Goal: Book appointment/travel/reservation

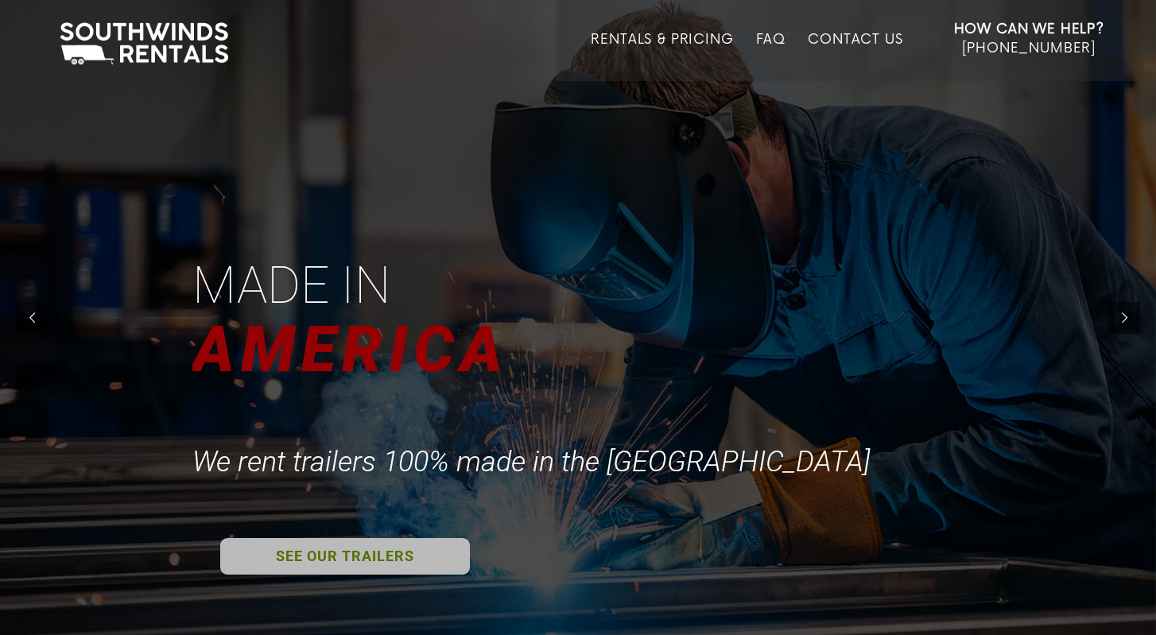
click at [347, 552] on link "SEE OUR TRAILERS" at bounding box center [345, 556] width 250 height 37
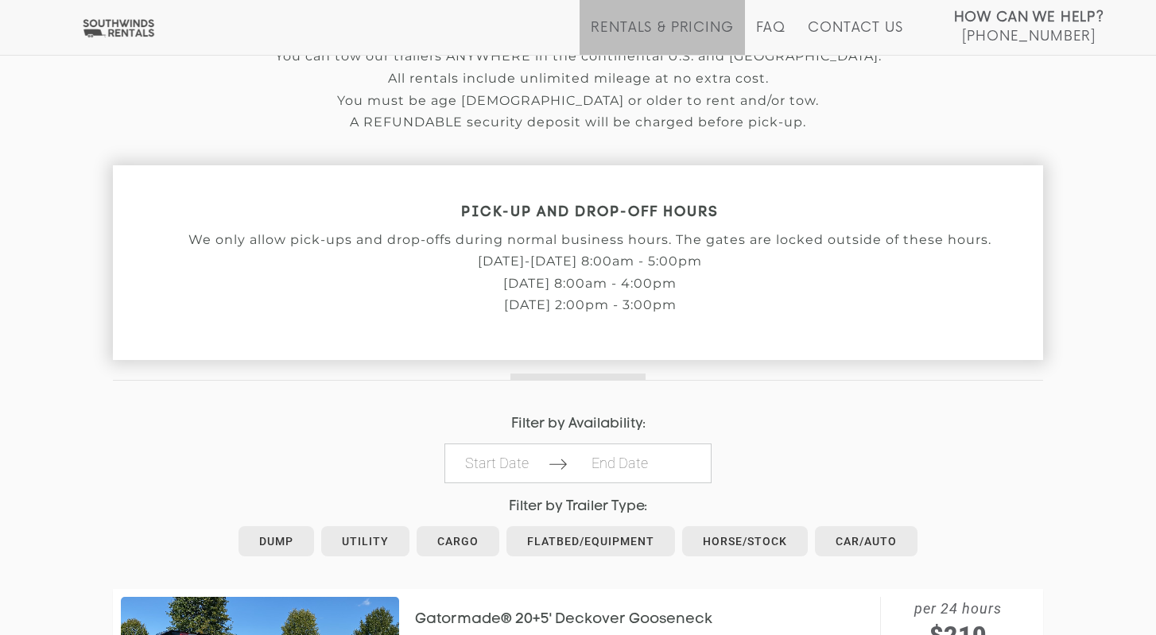
scroll to position [434, 0]
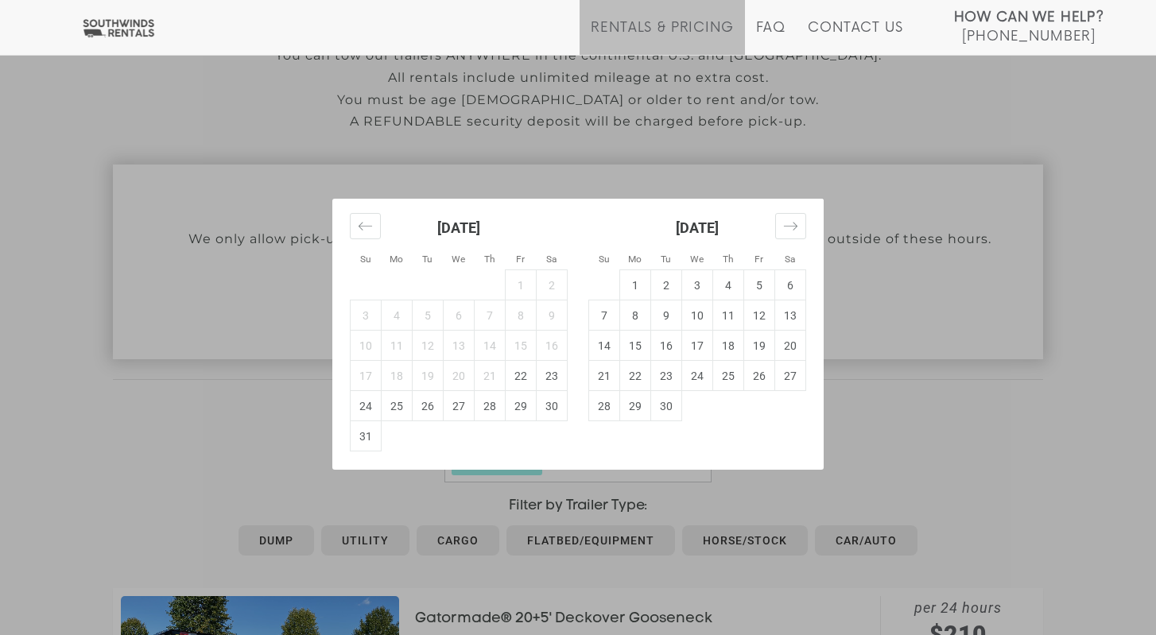
click at [547, 387] on td "23" at bounding box center [551, 376] width 31 height 30
type input "2025-08-23"
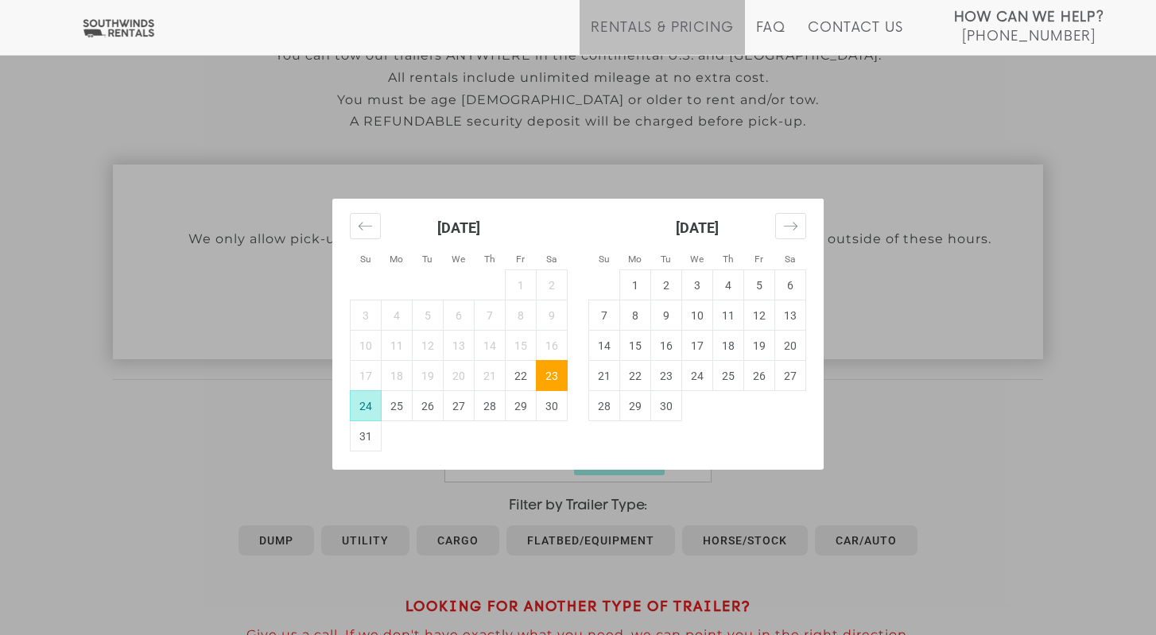
click at [369, 406] on td "24" at bounding box center [366, 406] width 31 height 30
type input "2025-08-24"
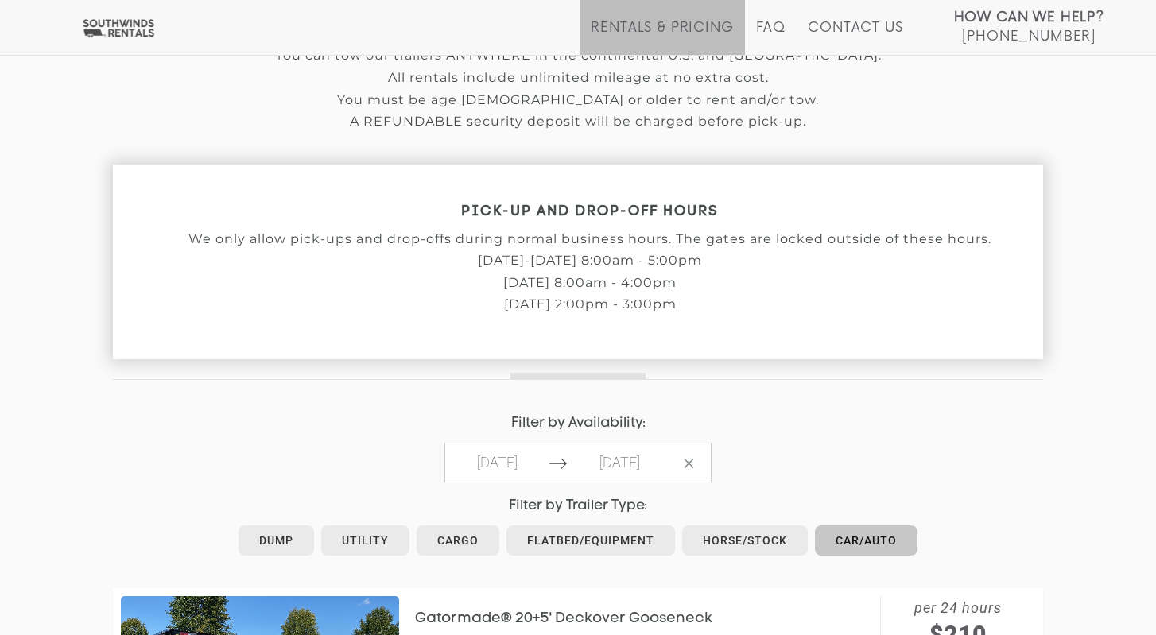
click at [850, 544] on link "Car/Auto" at bounding box center [866, 540] width 103 height 30
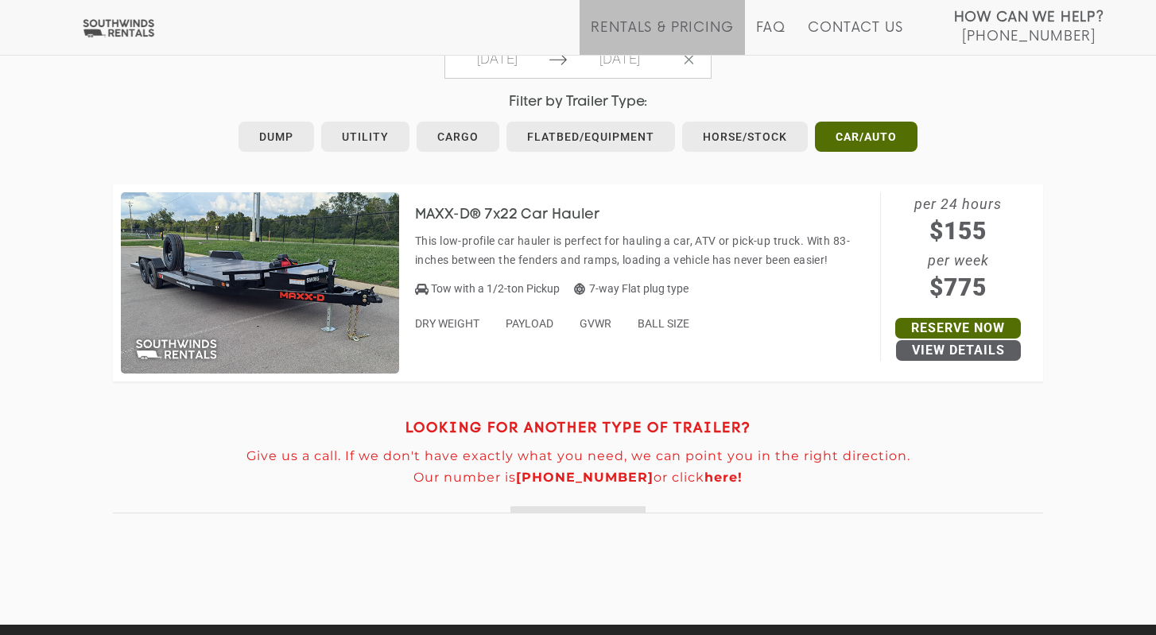
scroll to position [839, 0]
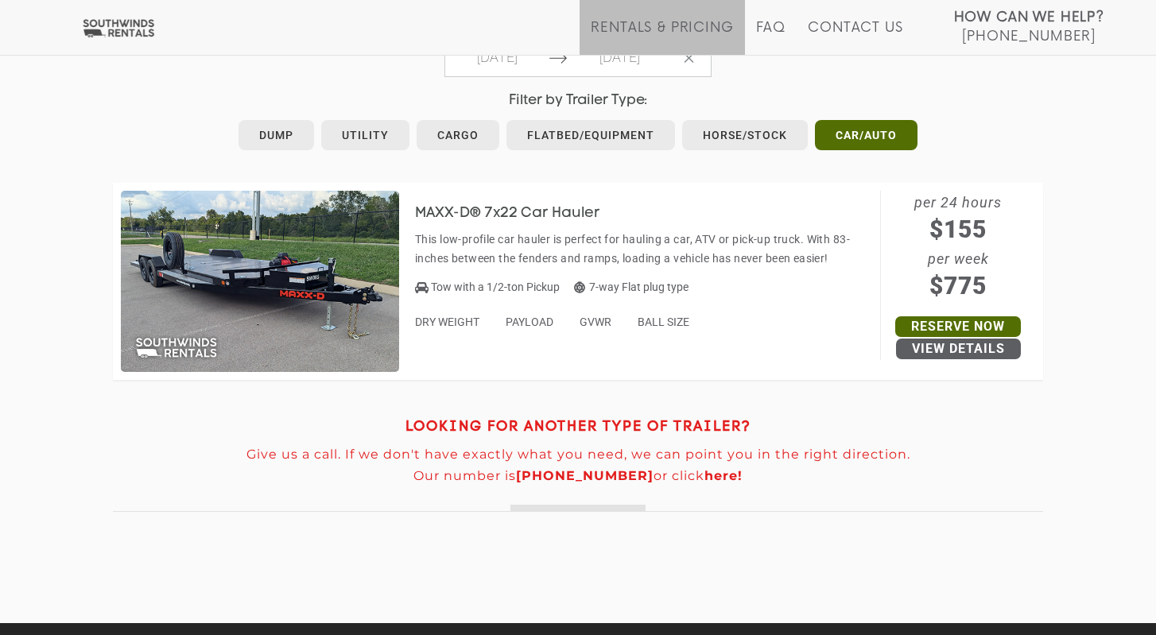
click at [297, 285] on img at bounding box center [260, 281] width 278 height 181
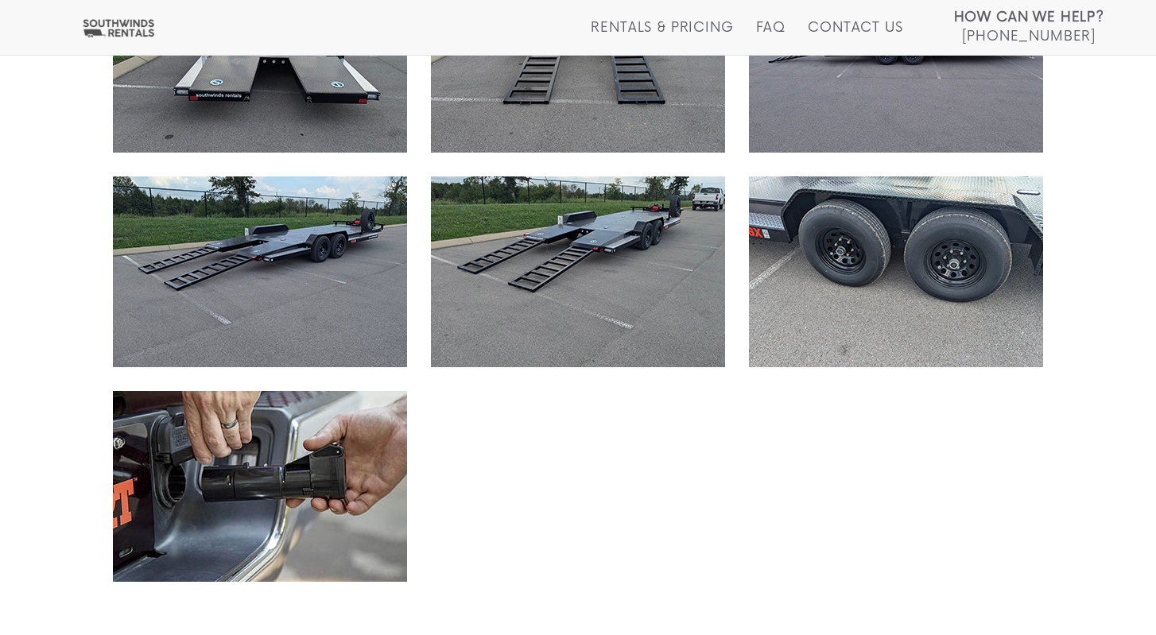
scroll to position [1709, 0]
